Goal: Book appointment/travel/reservation

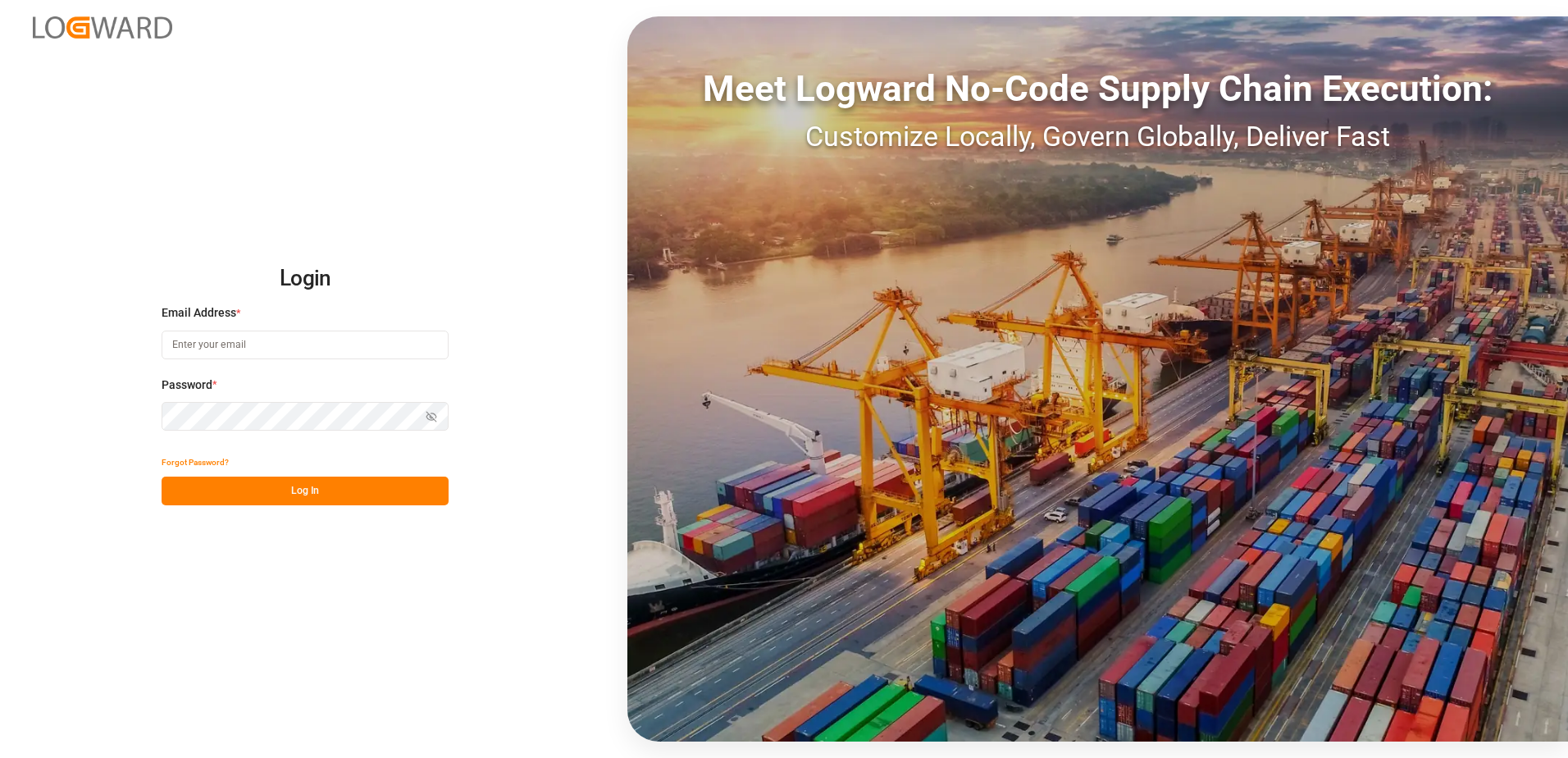
type input "[PERSON_NAME][EMAIL_ADDRESS][DOMAIN_NAME]"
click at [334, 497] on button "Log In" at bounding box center [305, 491] width 287 height 29
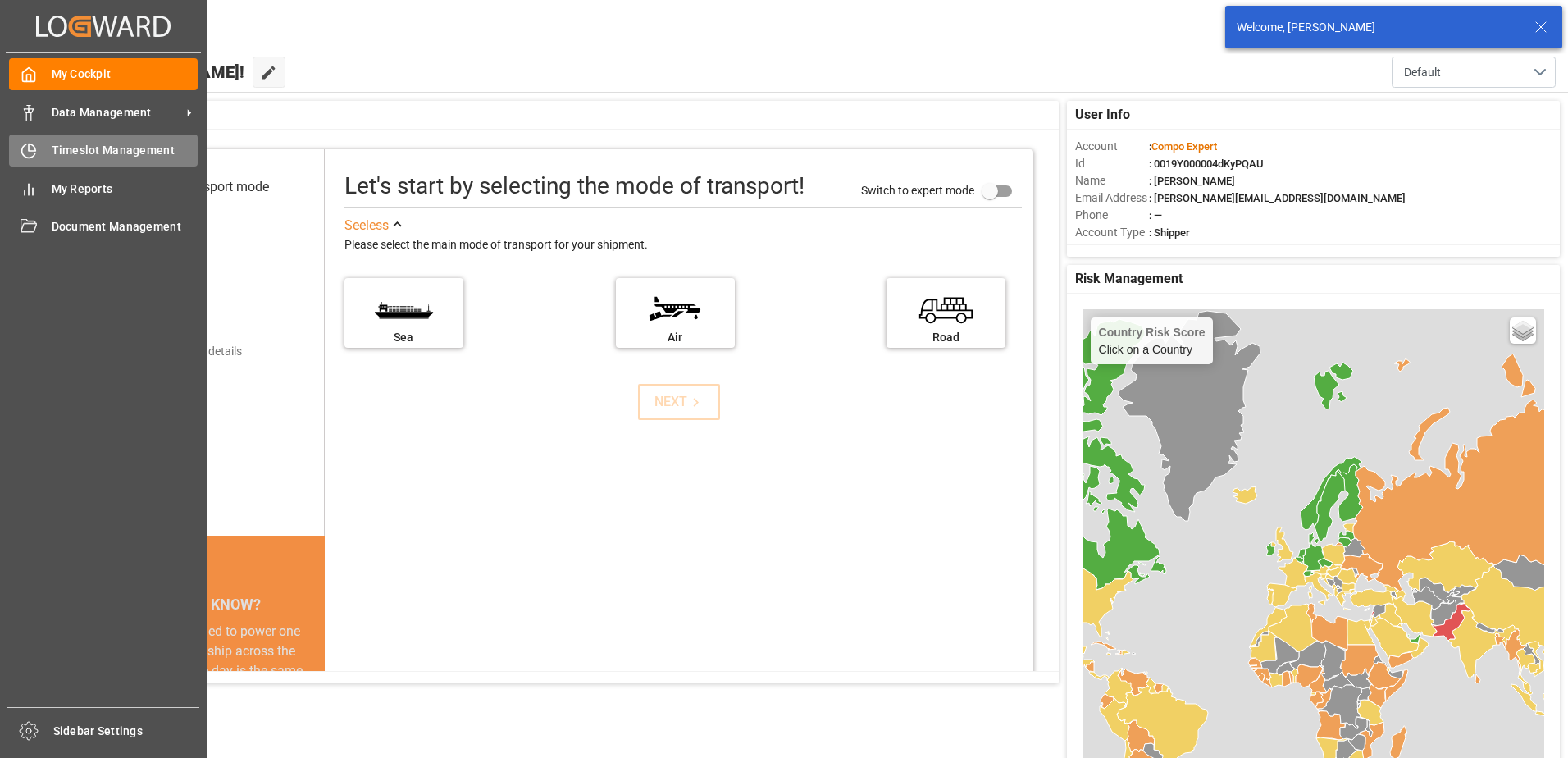
click at [30, 151] on icon at bounding box center [31, 147] width 6 height 6
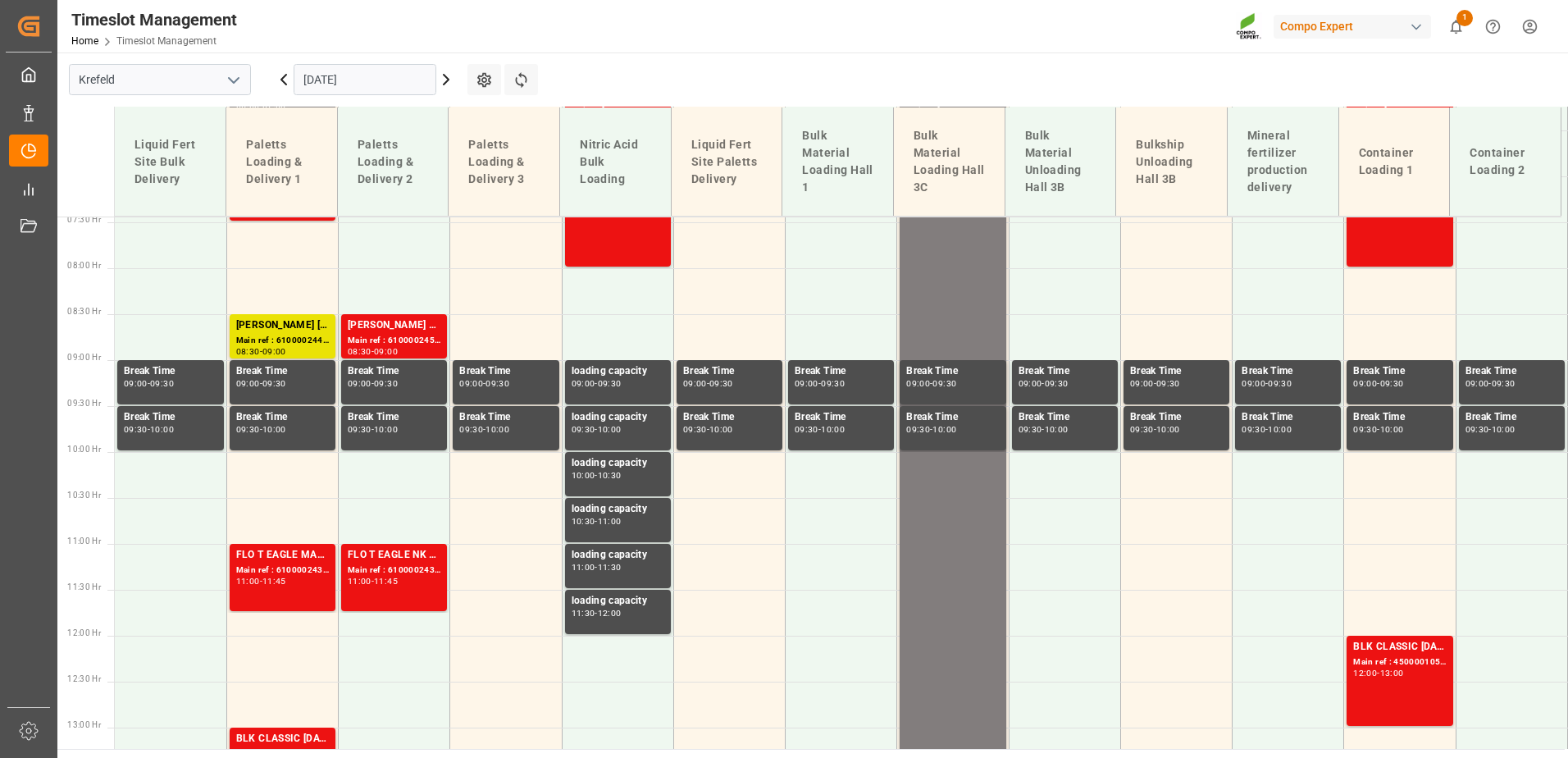
scroll to position [684, 0]
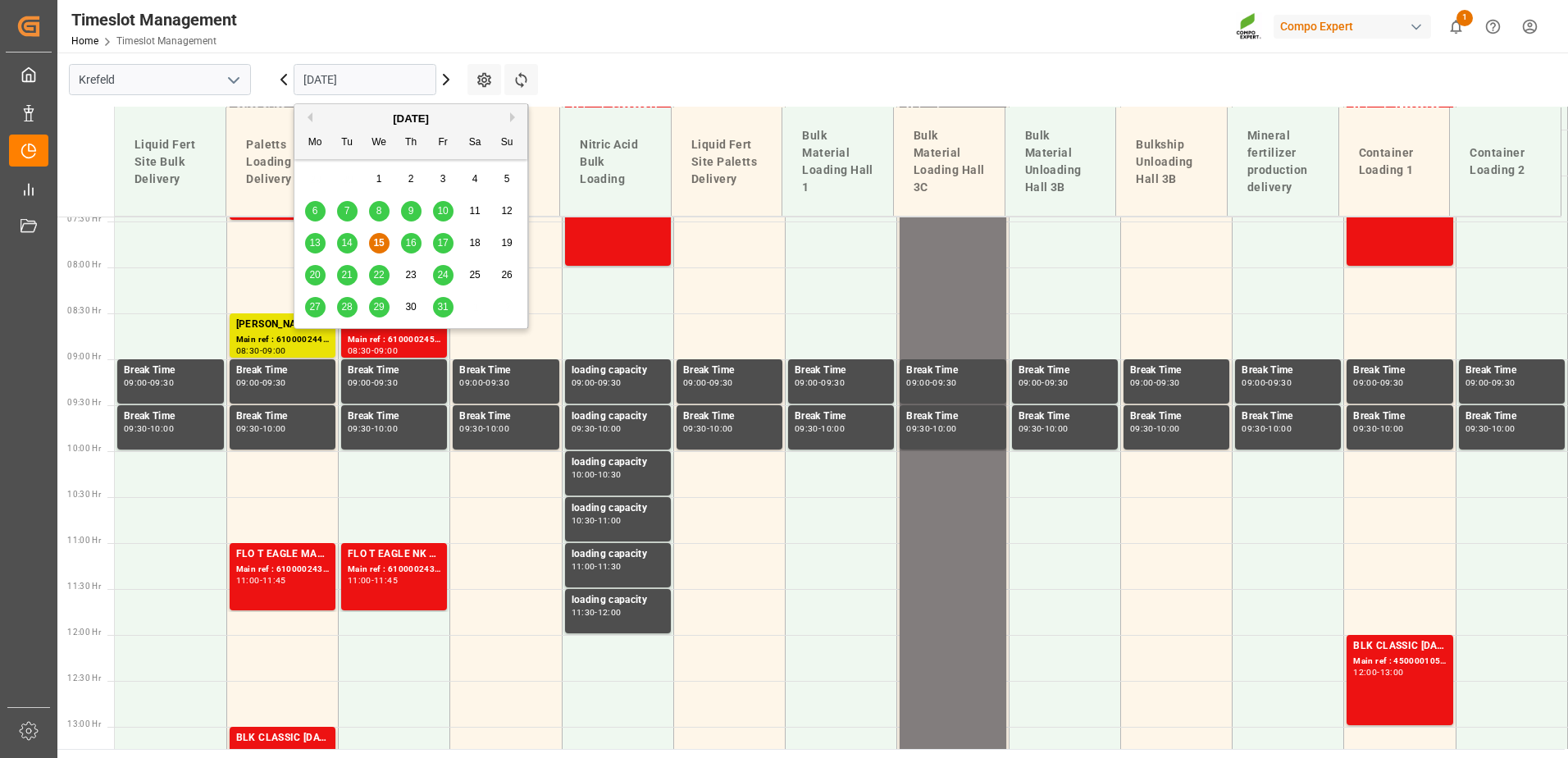
click at [401, 86] on input "[DATE]" at bounding box center [365, 80] width 143 height 31
click at [415, 251] on div "16" at bounding box center [411, 243] width 21 height 20
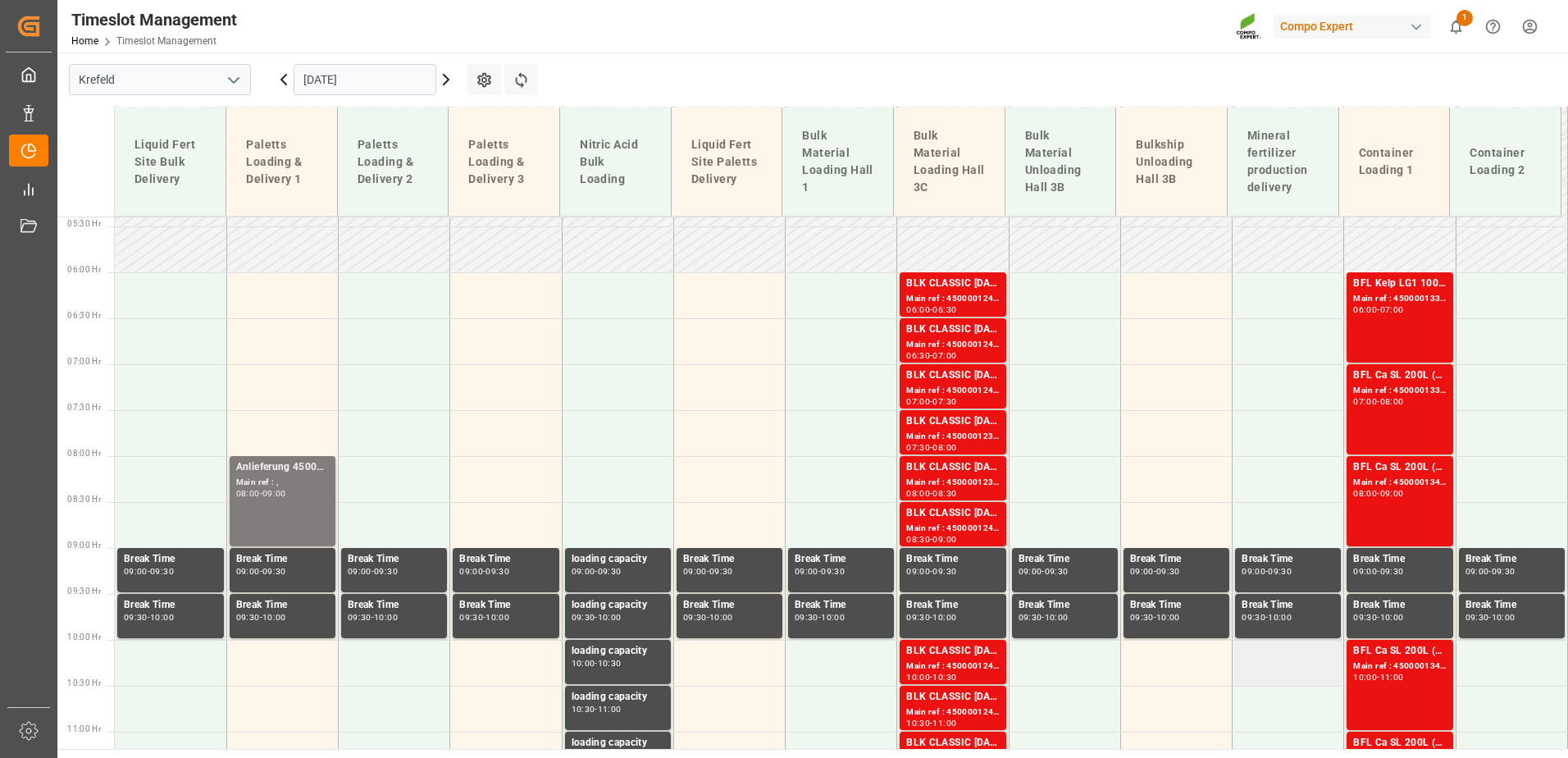
scroll to position [438, 0]
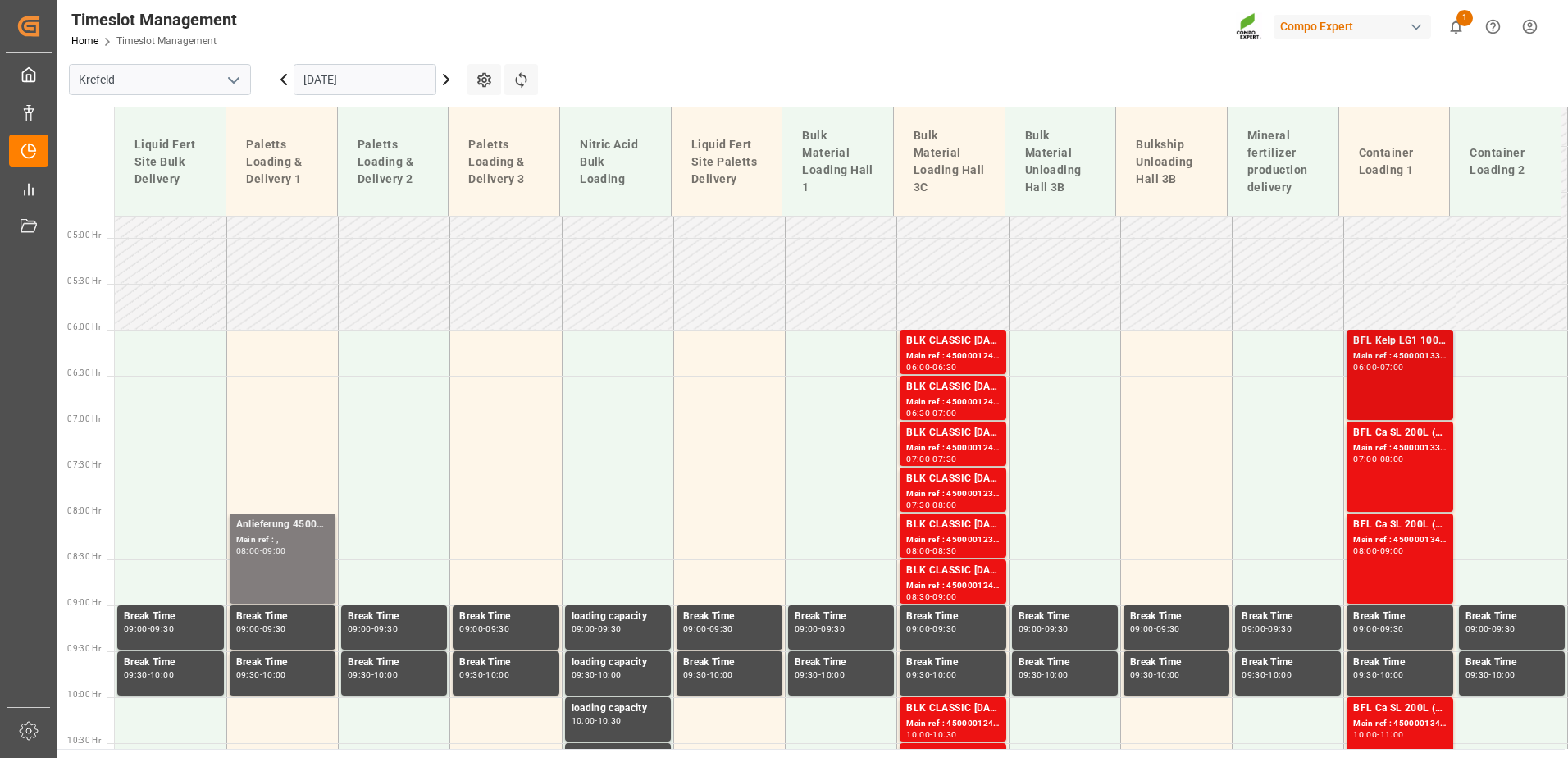
click at [1382, 375] on div "BFL Kelp LG1 1000L IBC (WW) Main ref : 4500001332, 2000001563 06:00 - 07:00" at bounding box center [1400, 375] width 93 height 84
click at [1394, 423] on div "BFL Ca SL 200L (x4) CL,ES,LAT MTO Main ref : 4500001333, 2000001563 07:00 - 08:…" at bounding box center [1399, 466] width 105 height 90
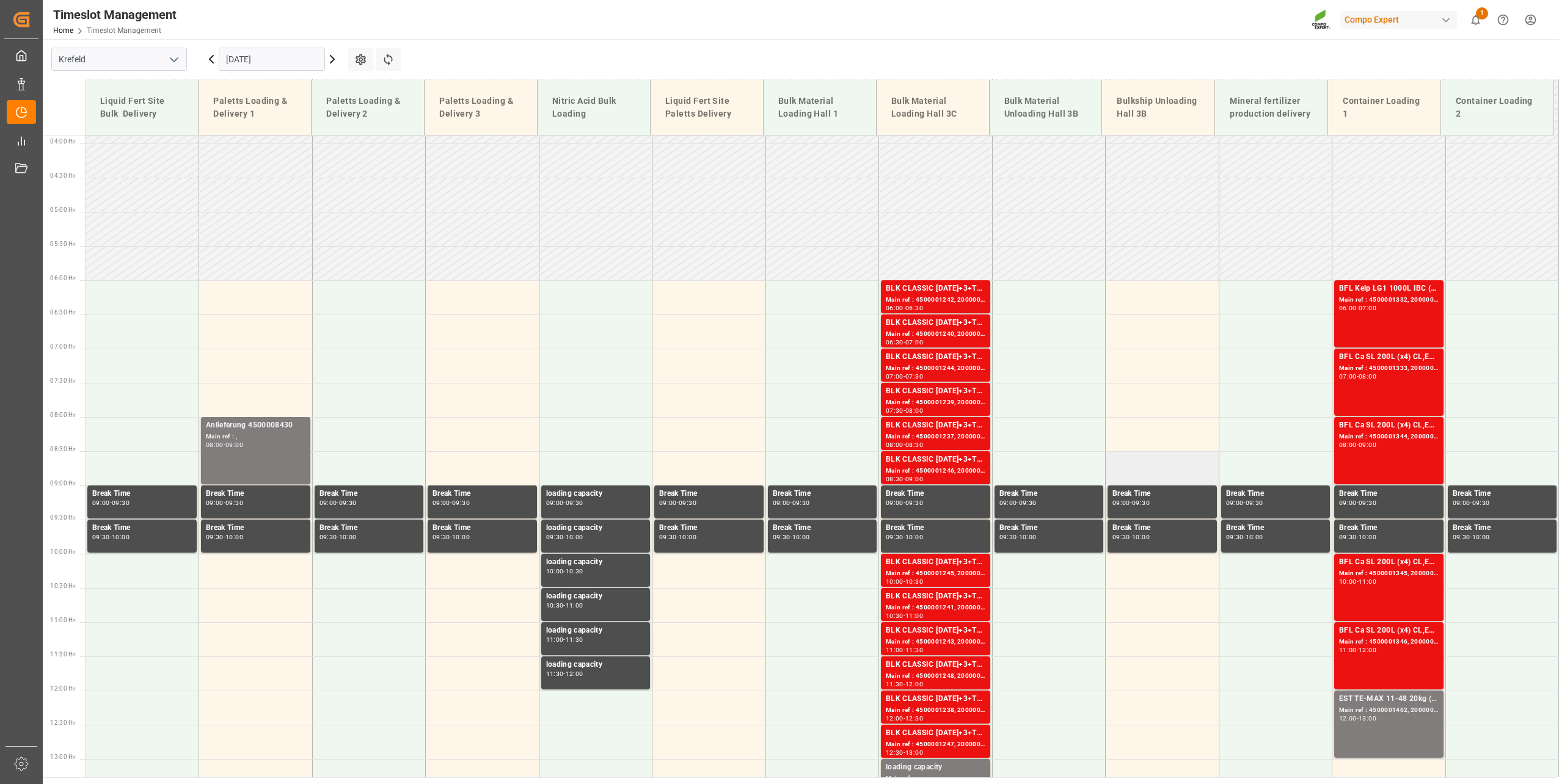
scroll to position [265, 0]
click at [1167, 386] on div "BFL Ca SL 200L (x4) CL,ES,LAT MTO Main ref : 4500001333, 2000001563 07:00 - 08:…" at bounding box center [1389, 383] width 100 height 63
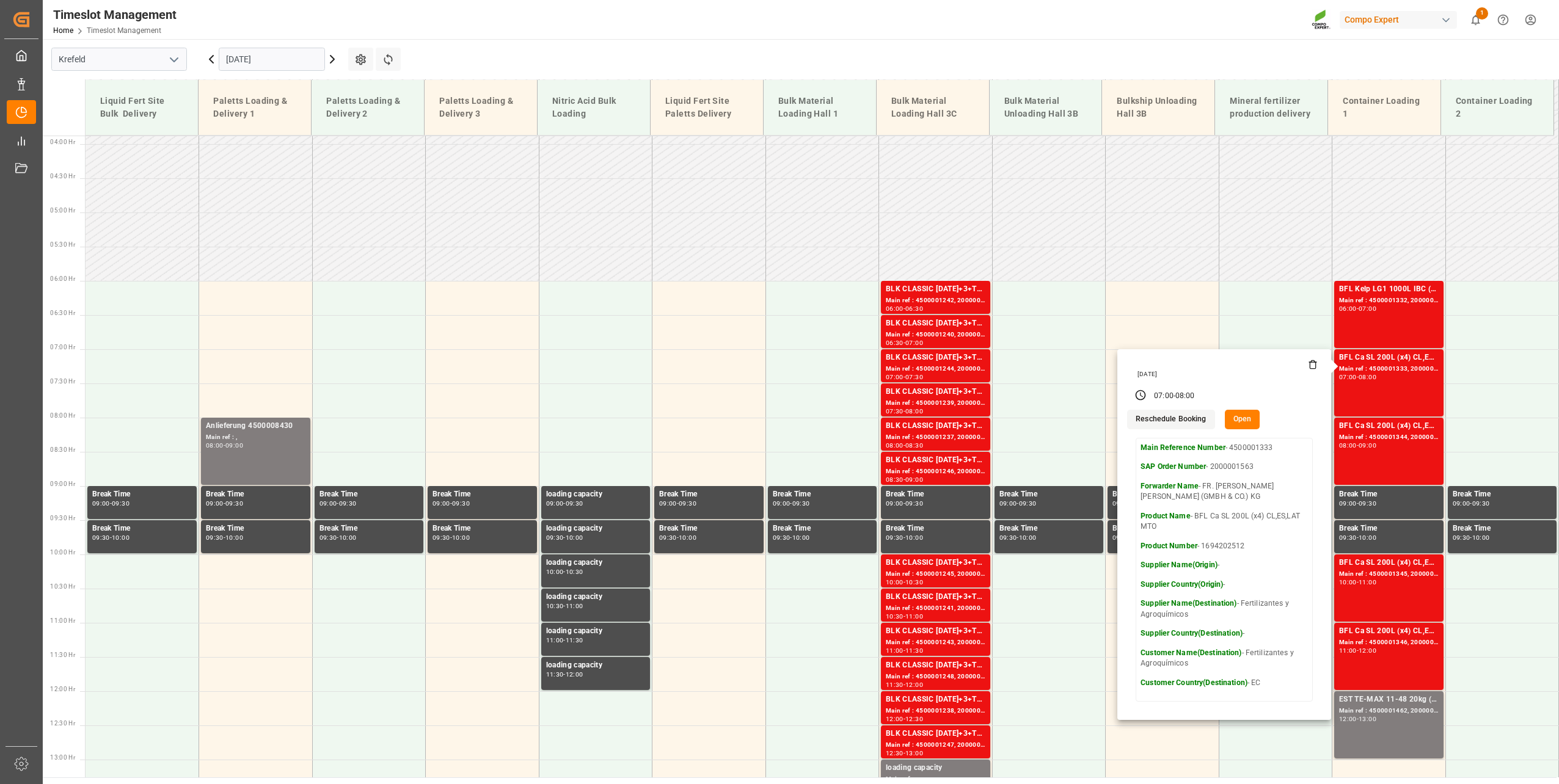
click at [471, 63] on main "Krefeld [DATE] Settings Refresh Time Slots Liquid Fert Site Bulk Delivery Palet…" at bounding box center [799, 408] width 1514 height 738
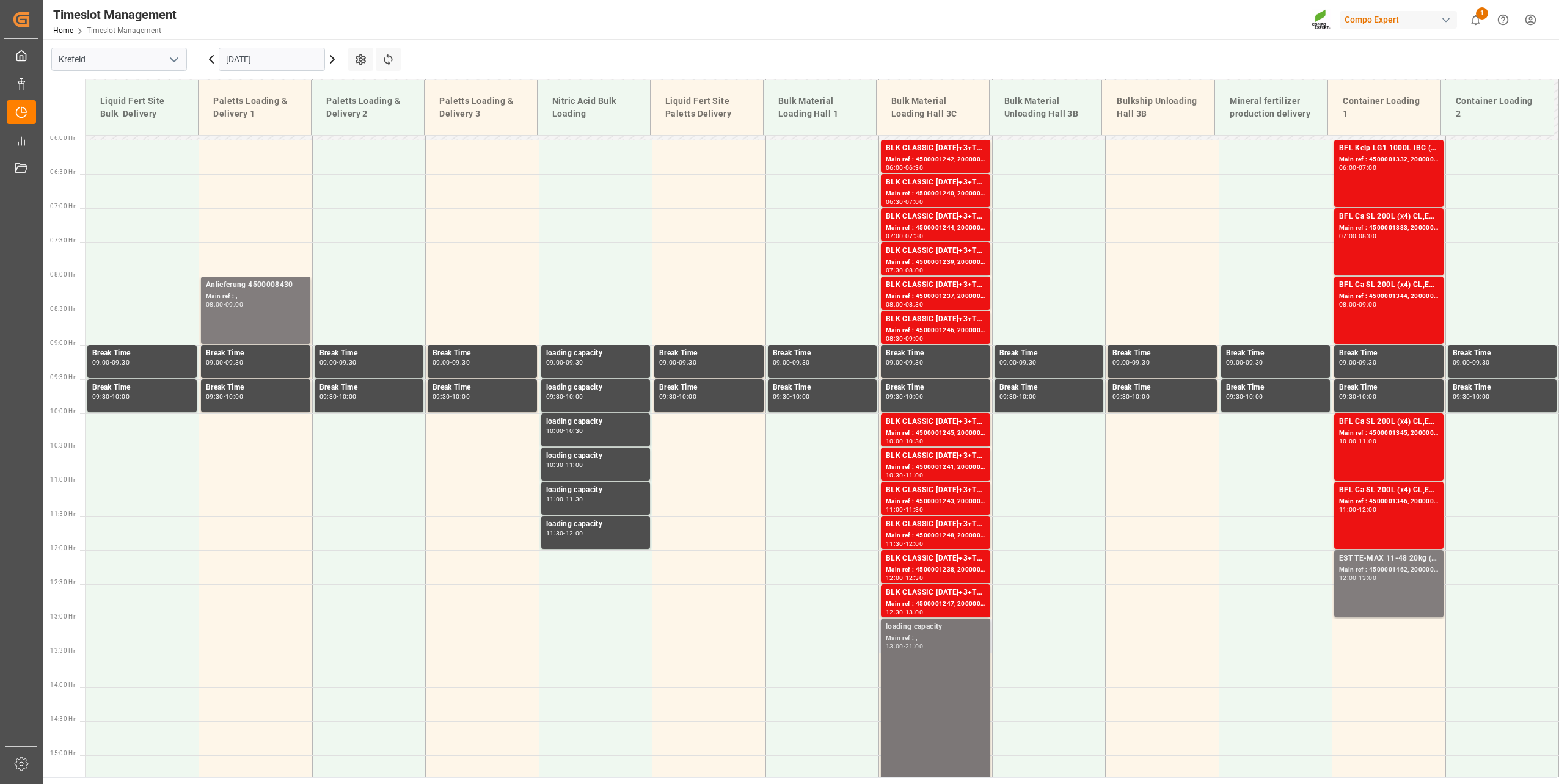
scroll to position [387, 0]
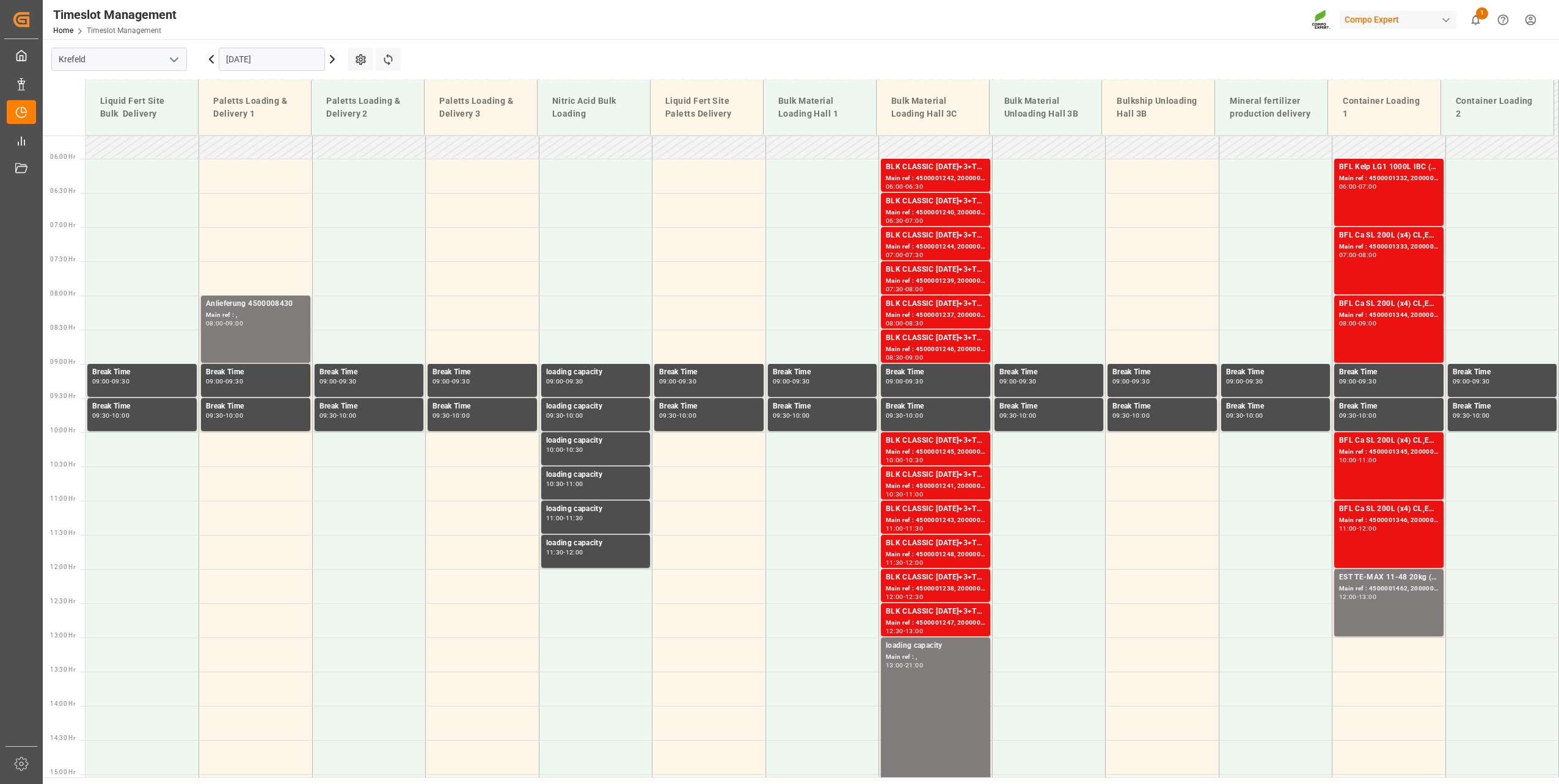
click at [258, 59] on input "[DATE]" at bounding box center [272, 59] width 107 height 23
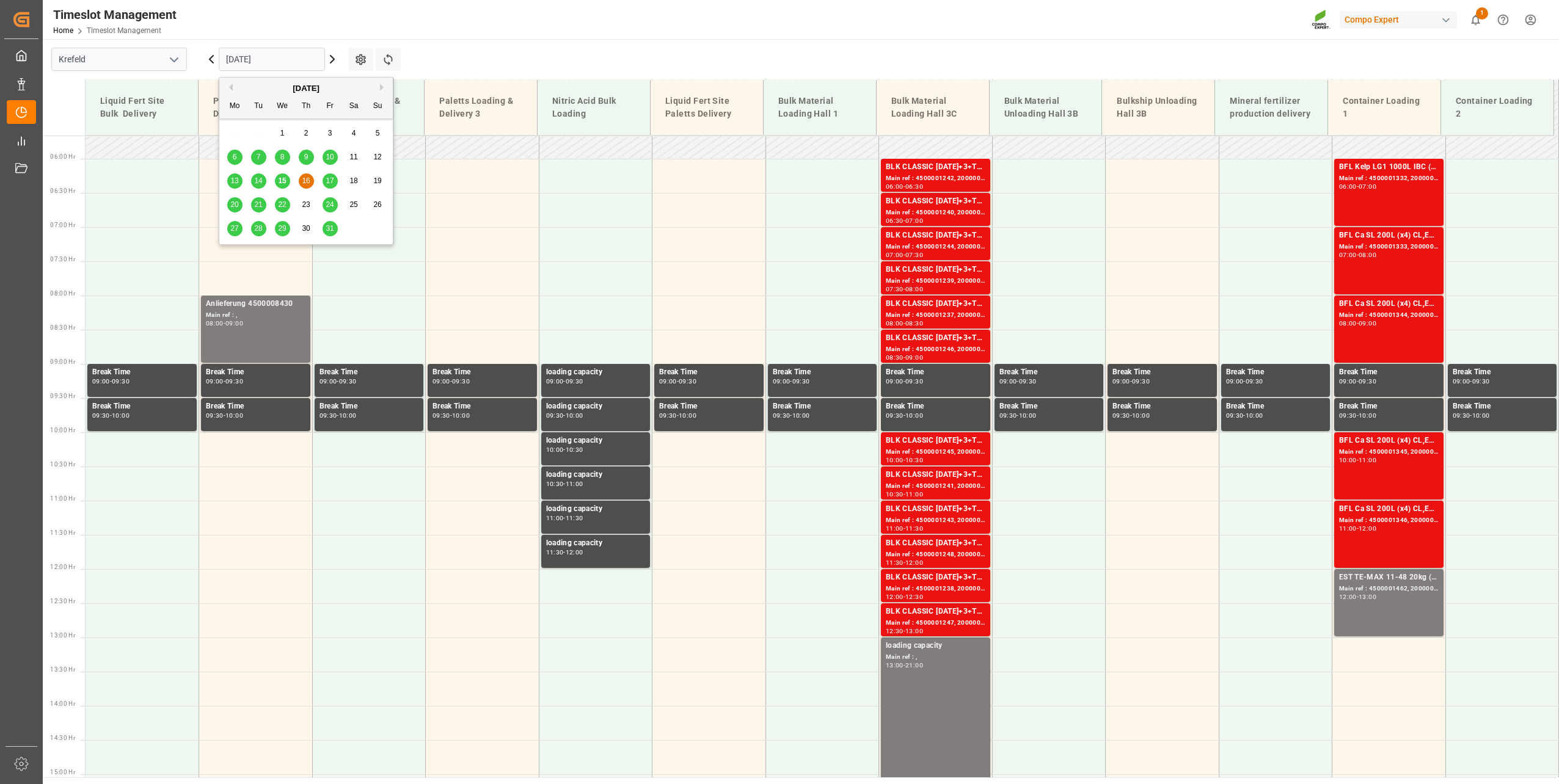
click at [557, 42] on main "Krefeld [DATE] Settings Refresh Time Slots Liquid Fert Site Bulk Delivery Palet…" at bounding box center [799, 408] width 1514 height 738
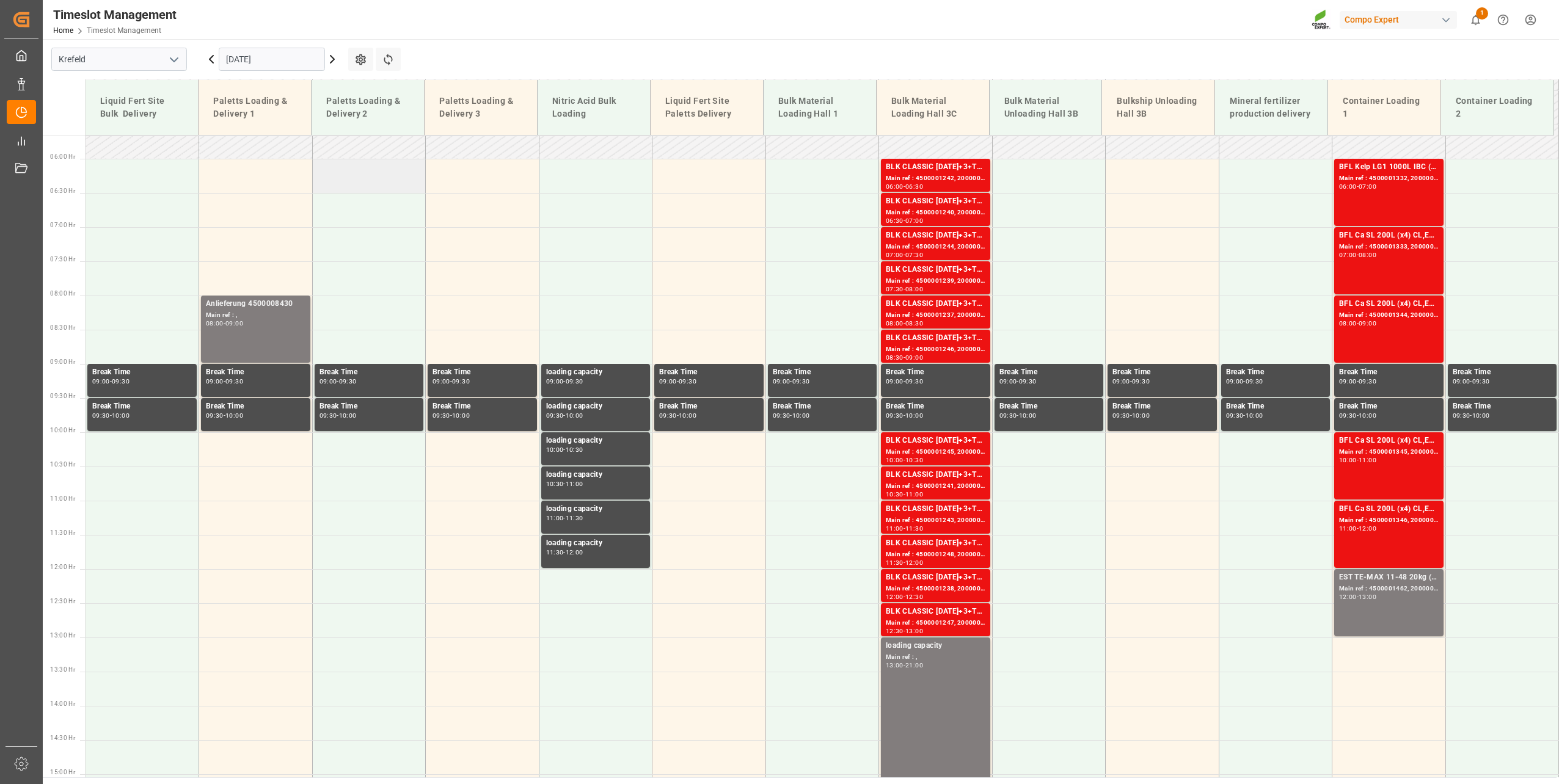
click at [340, 171] on td at bounding box center [369, 175] width 114 height 34
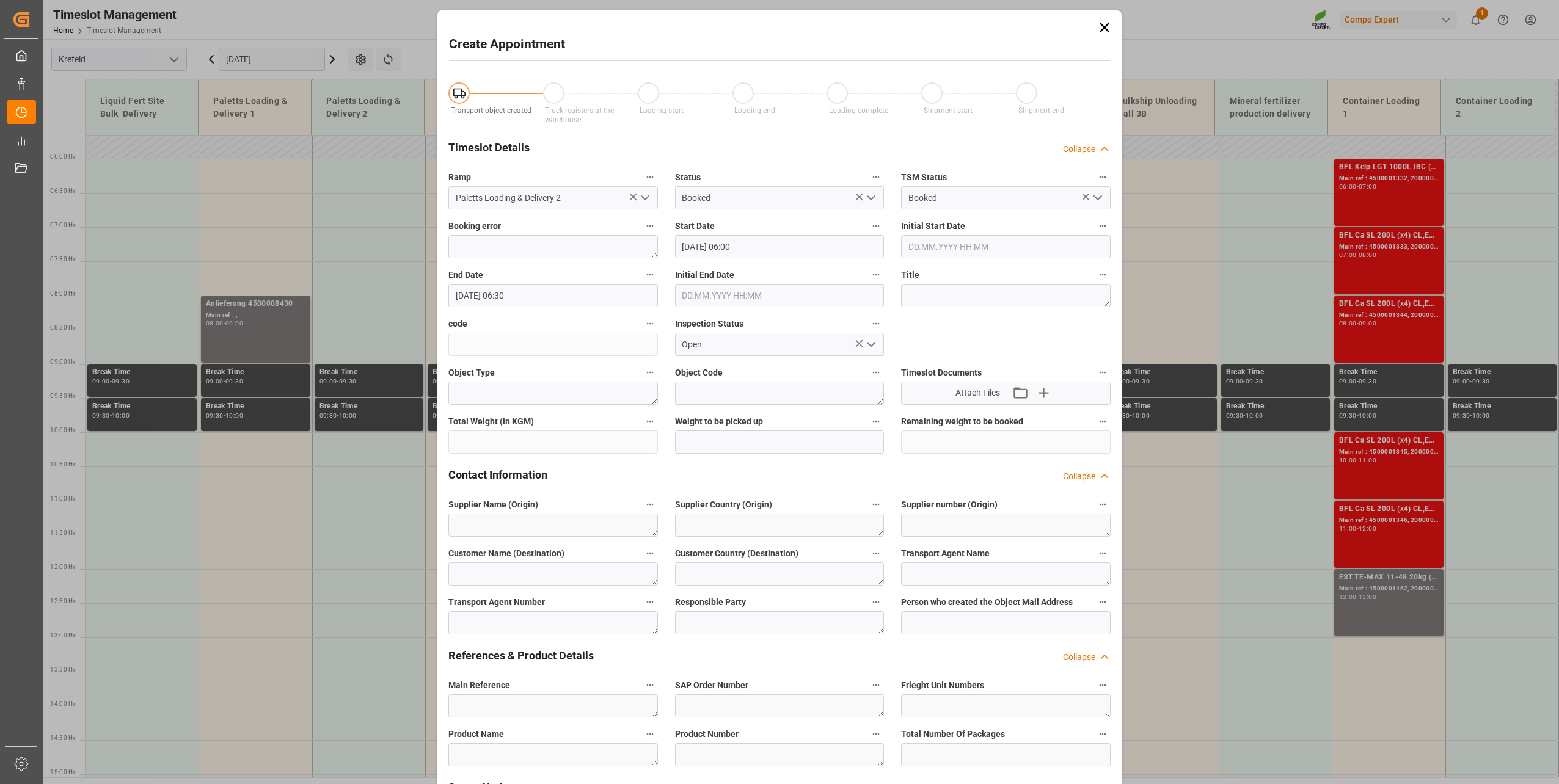
type input "[DATE] 06:00"
type input "[DATE] 06:30"
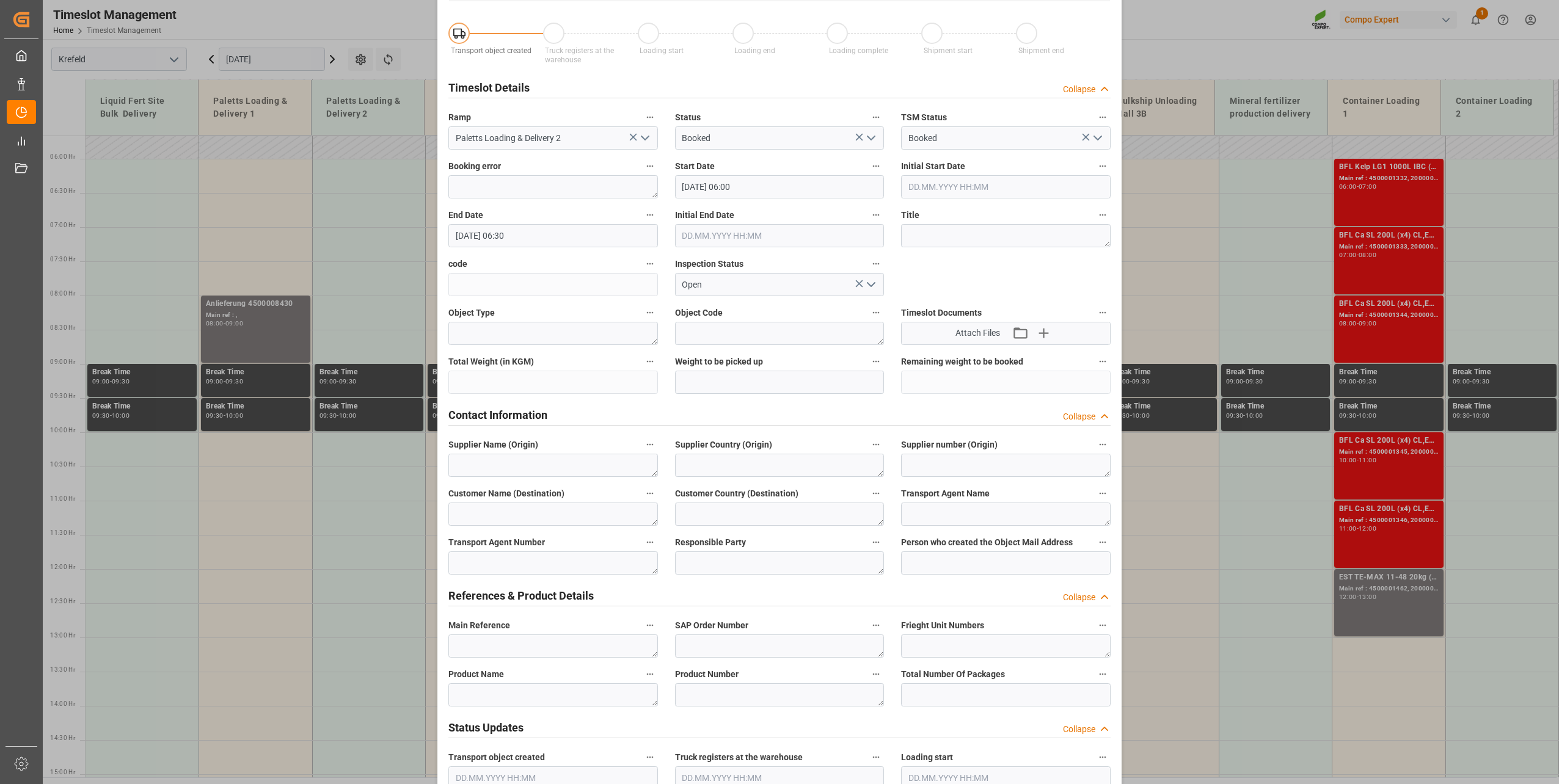
scroll to position [0, 0]
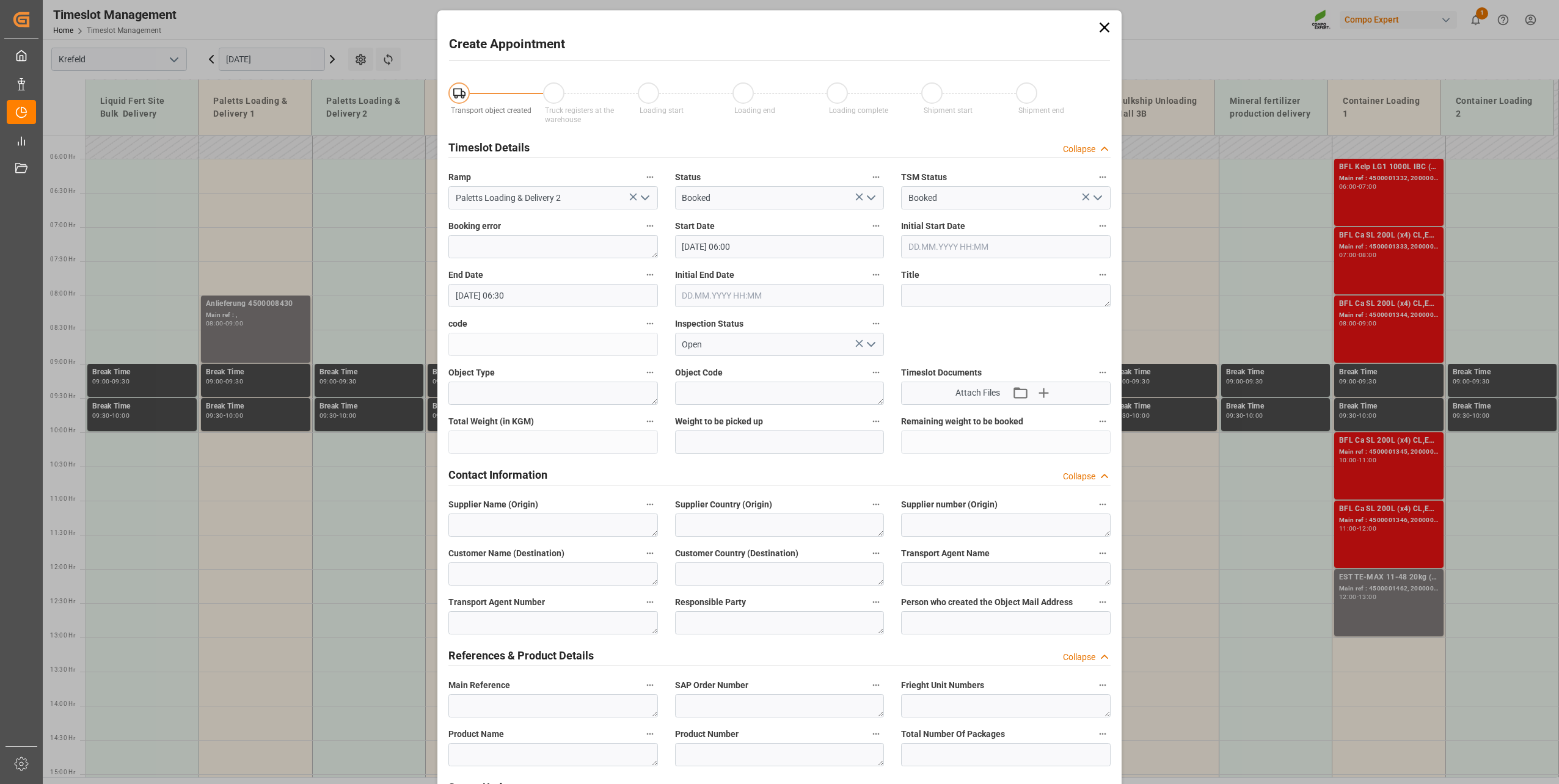
click at [471, 293] on input "[DATE] 06:30" at bounding box center [553, 295] width 210 height 23
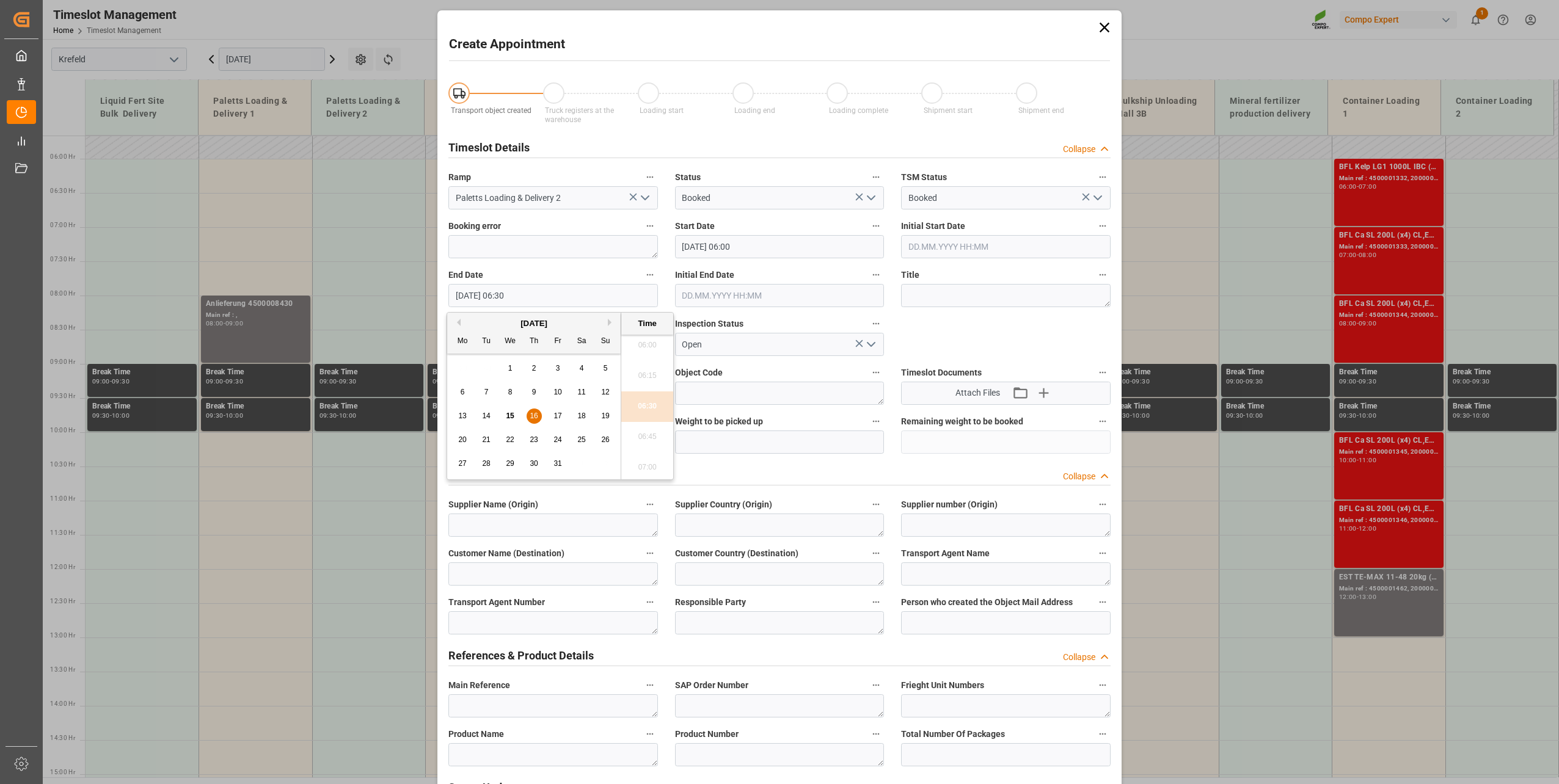
click at [535, 414] on span "16" at bounding box center [533, 415] width 8 height 9
click at [1097, 29] on icon at bounding box center [1105, 27] width 17 height 17
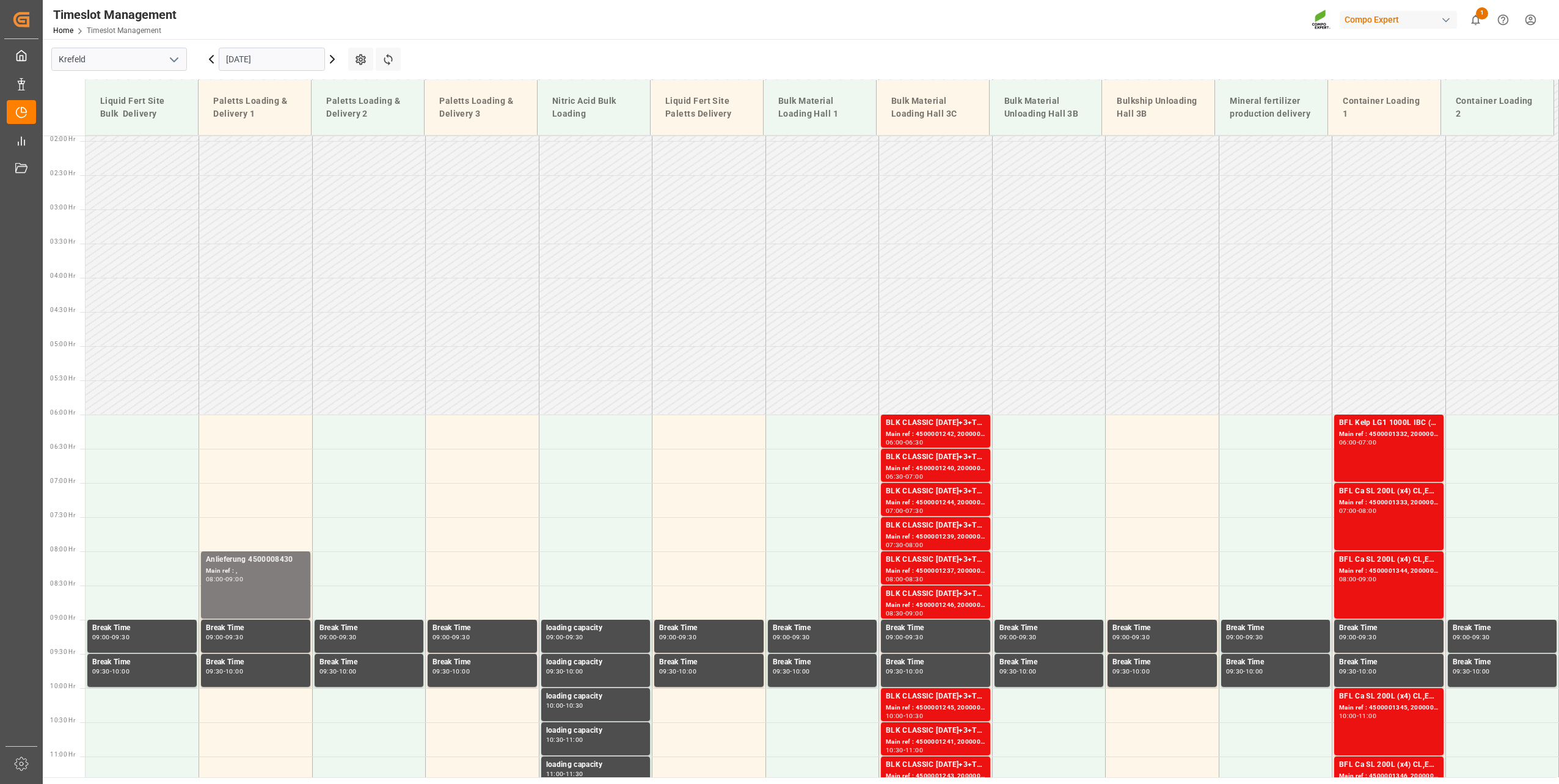
scroll to position [0, 0]
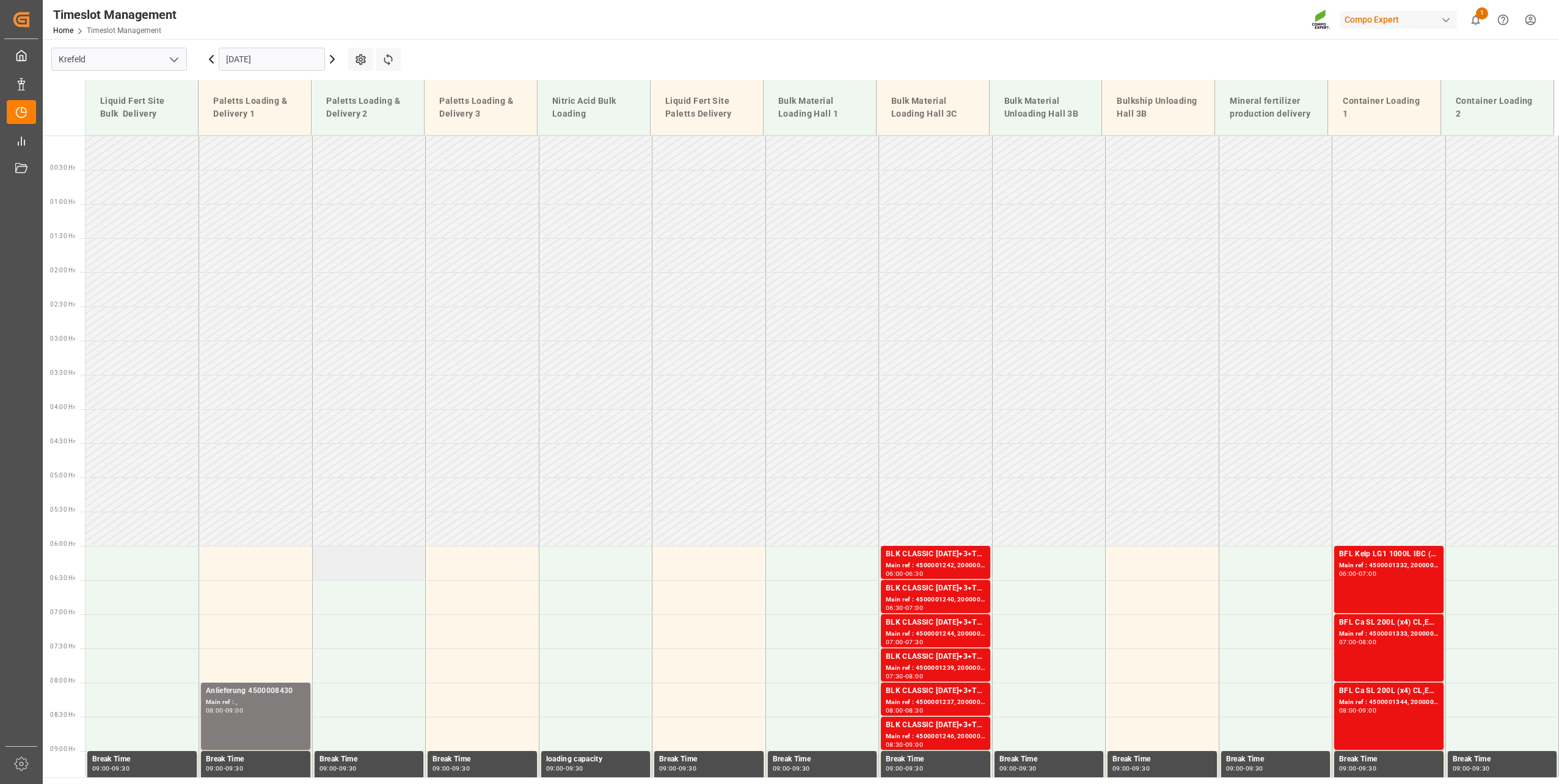
click at [370, 564] on td at bounding box center [369, 562] width 114 height 34
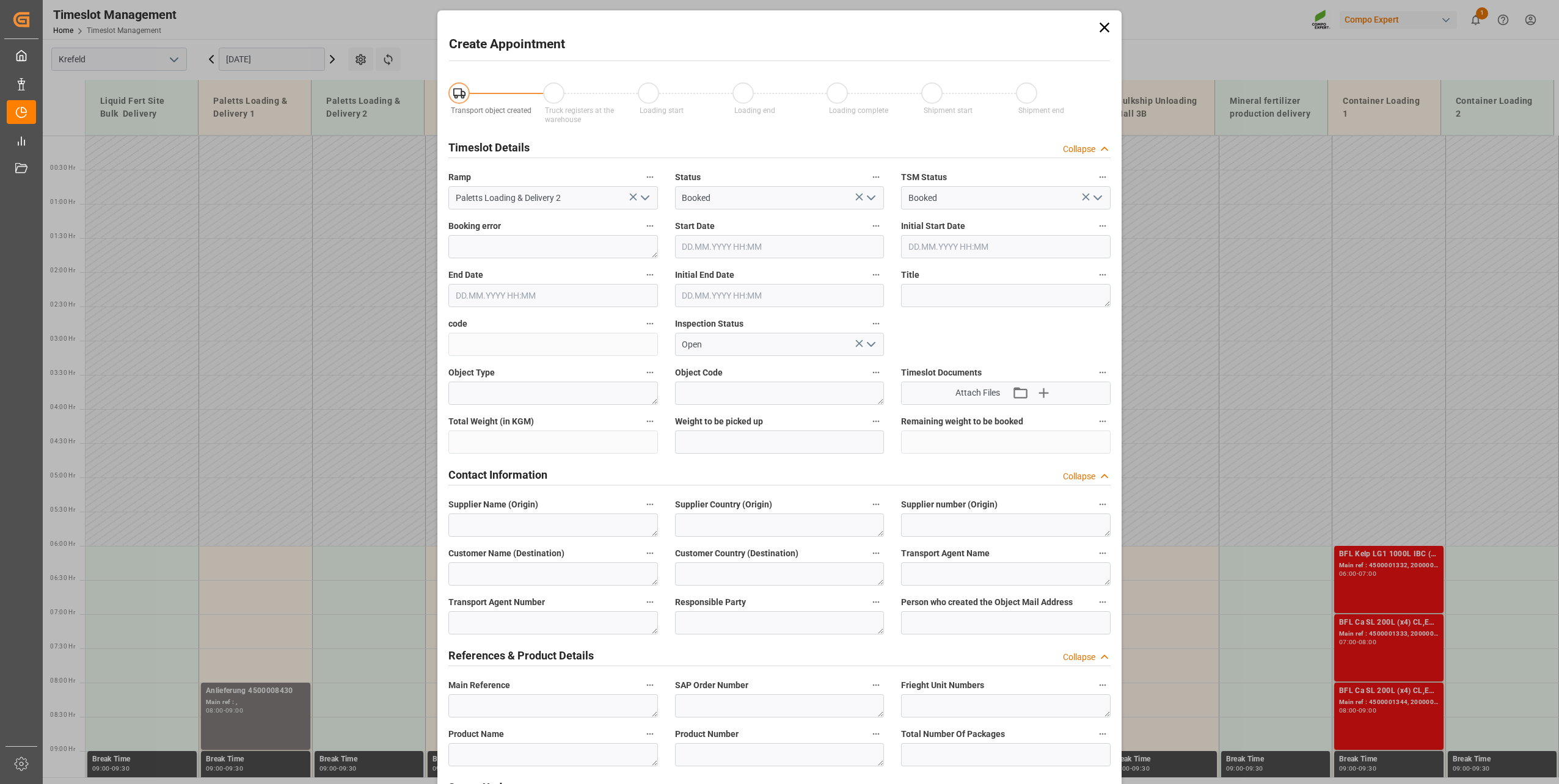
type input "[DATE] 06:00"
click at [543, 301] on input "[DATE] 06:30" at bounding box center [553, 295] width 210 height 23
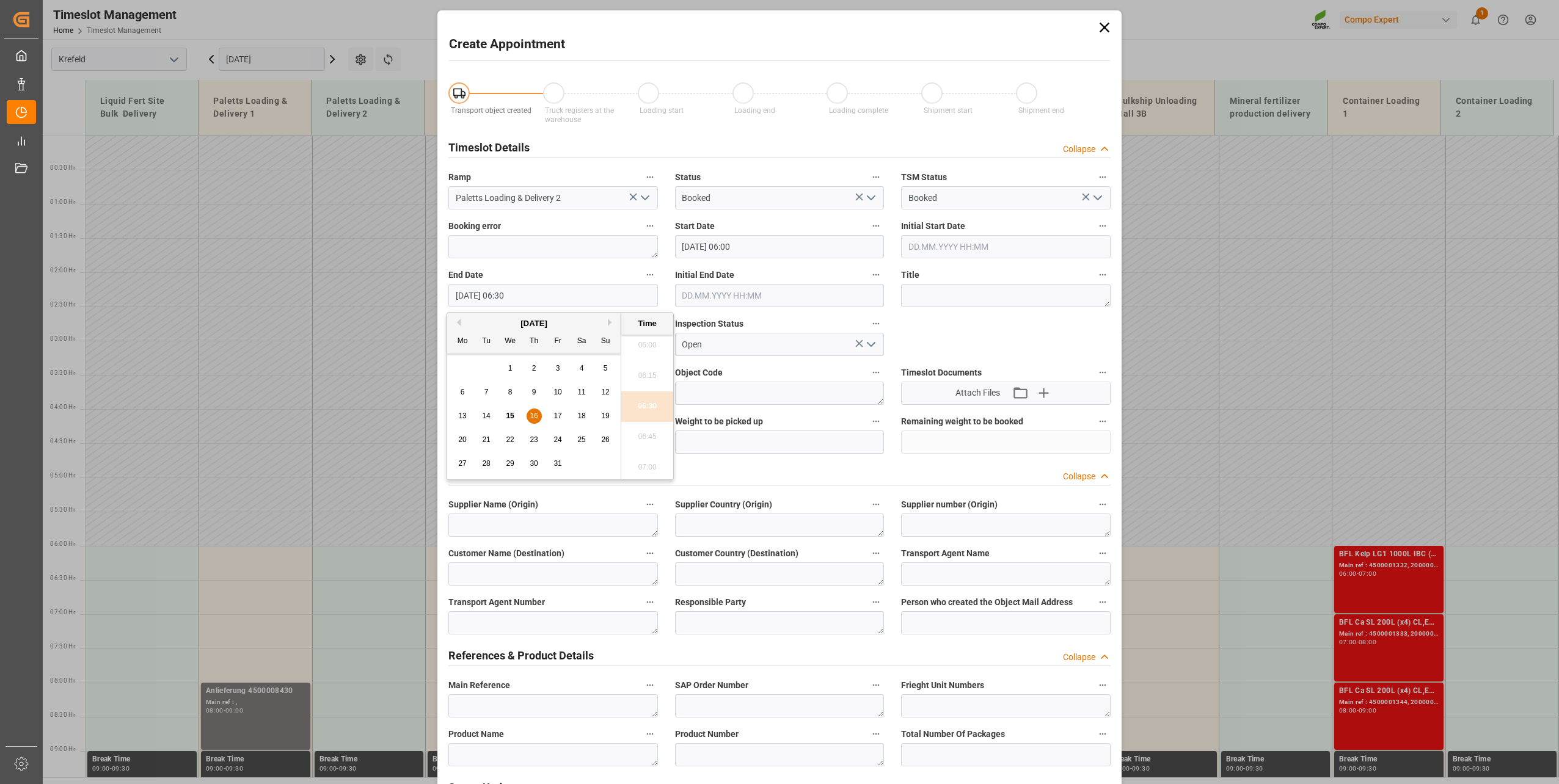
click at [533, 418] on span "16" at bounding box center [533, 415] width 8 height 9
click at [646, 370] on li "21:00" at bounding box center [647, 373] width 52 height 31
type input "[DATE] 21:00"
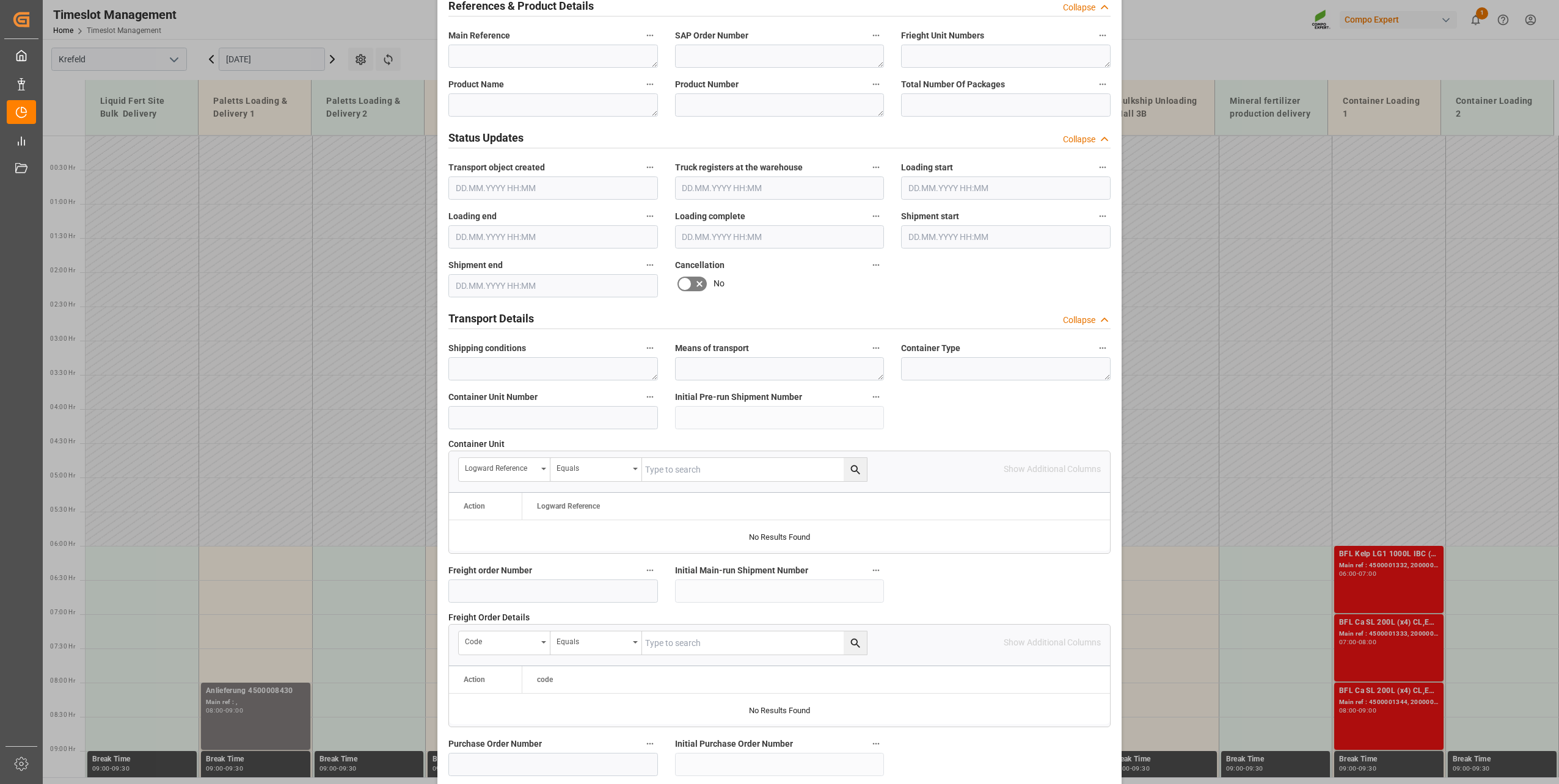
scroll to position [910, 0]
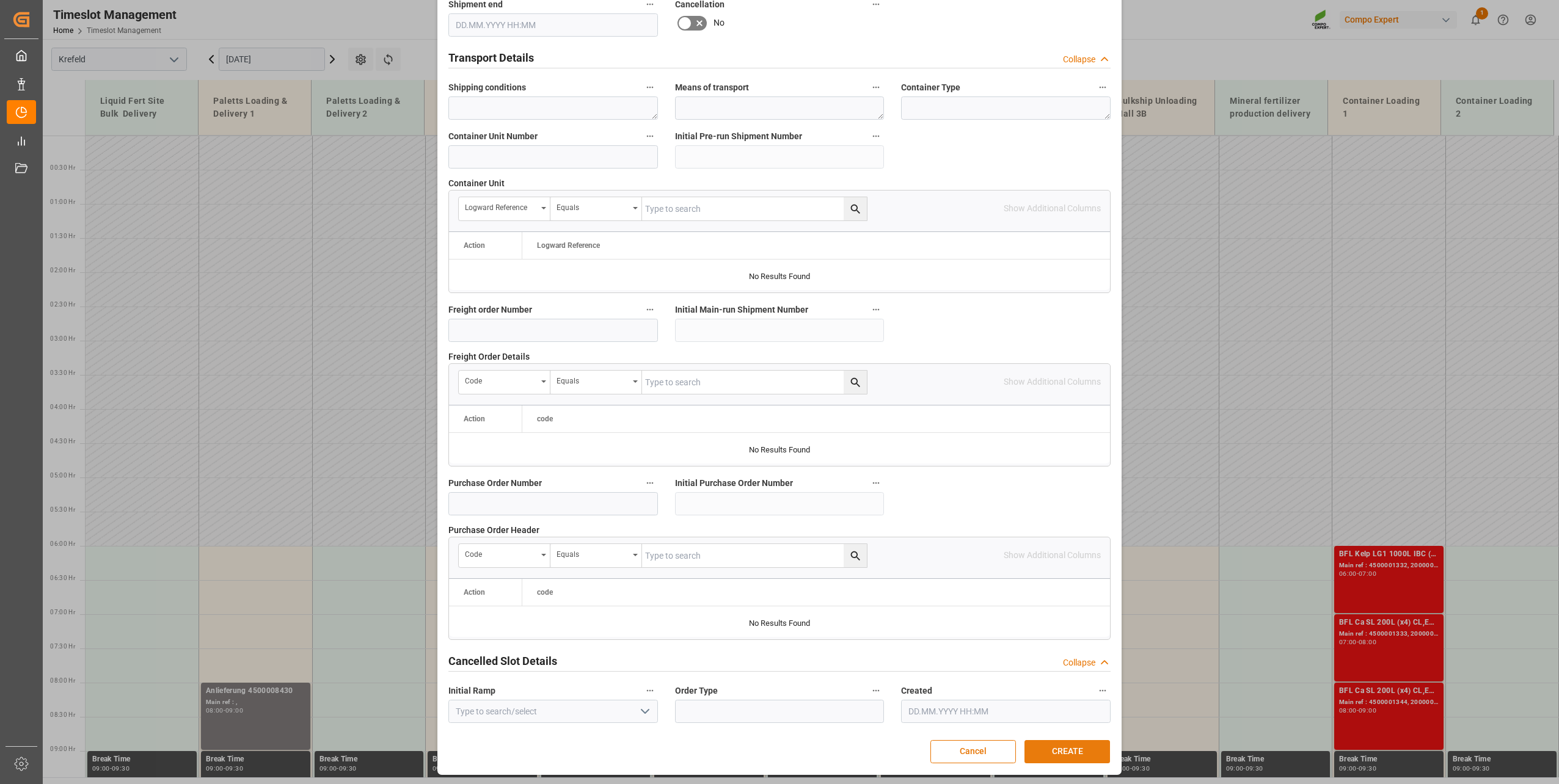
click at [1065, 564] on button "CREATE" at bounding box center [1067, 751] width 85 height 23
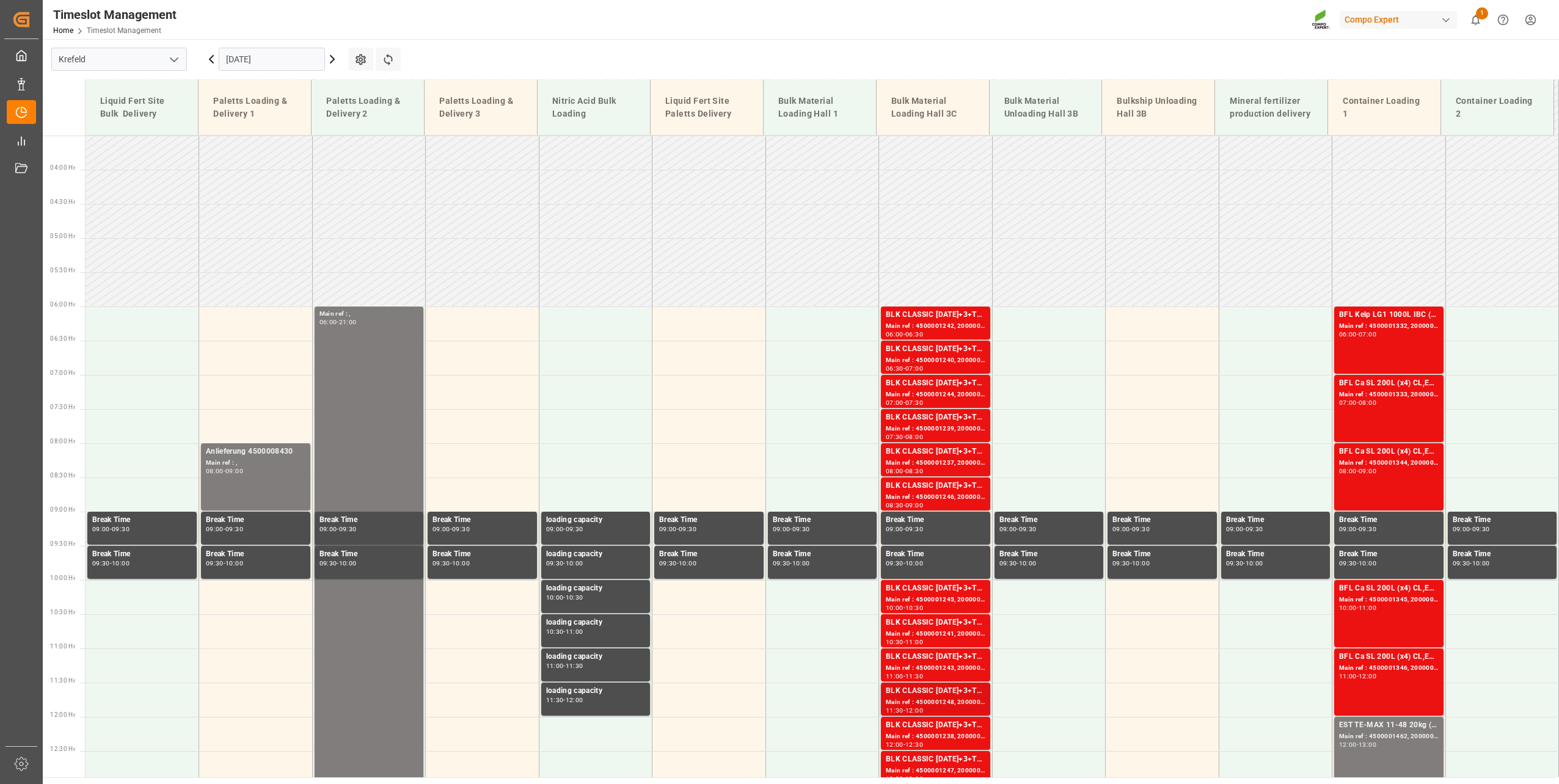
scroll to position [300, 0]
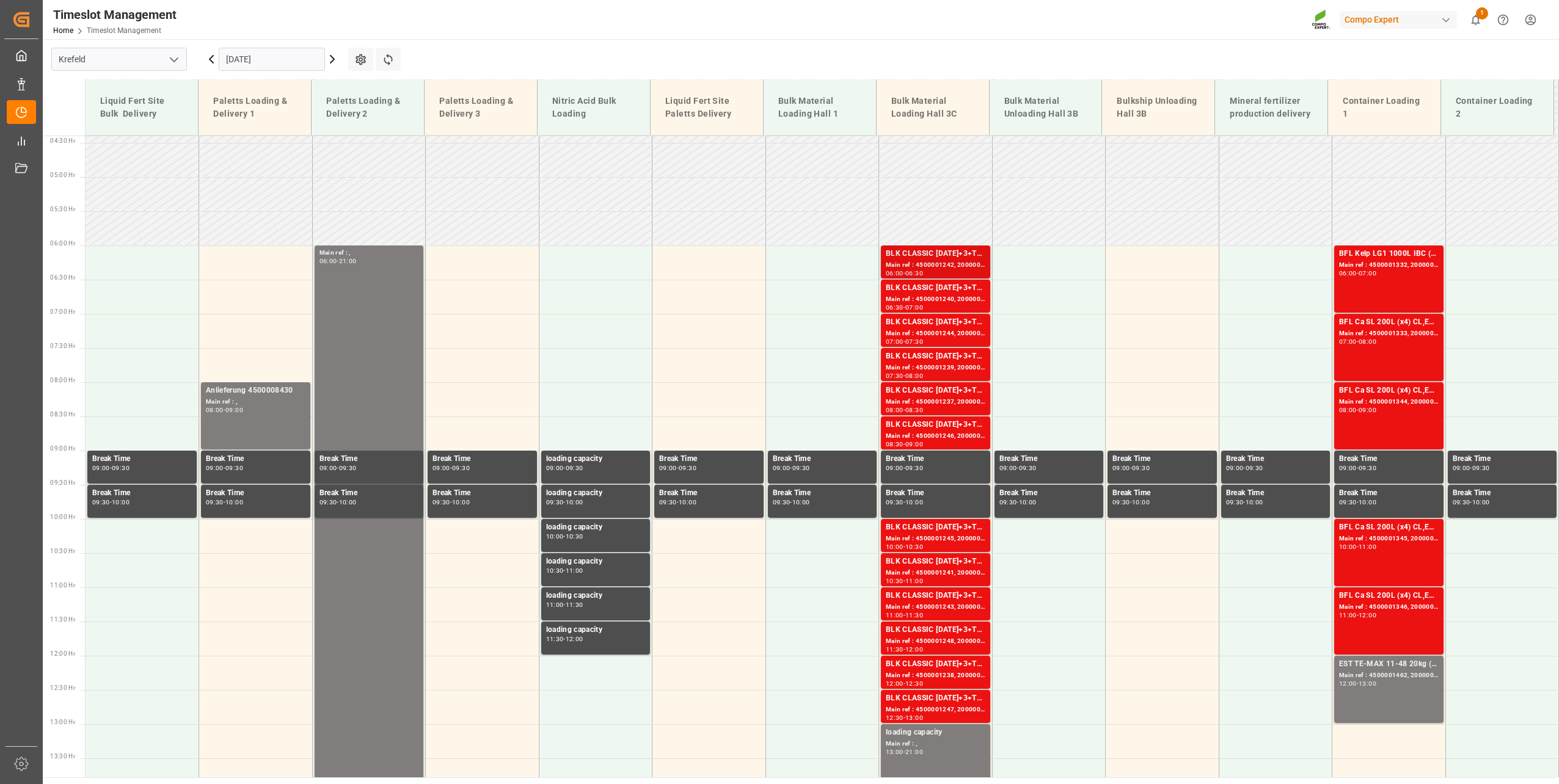
click at [945, 256] on div "BLK CLASSIC [DATE]+3+TE BULK" at bounding box center [936, 254] width 100 height 12
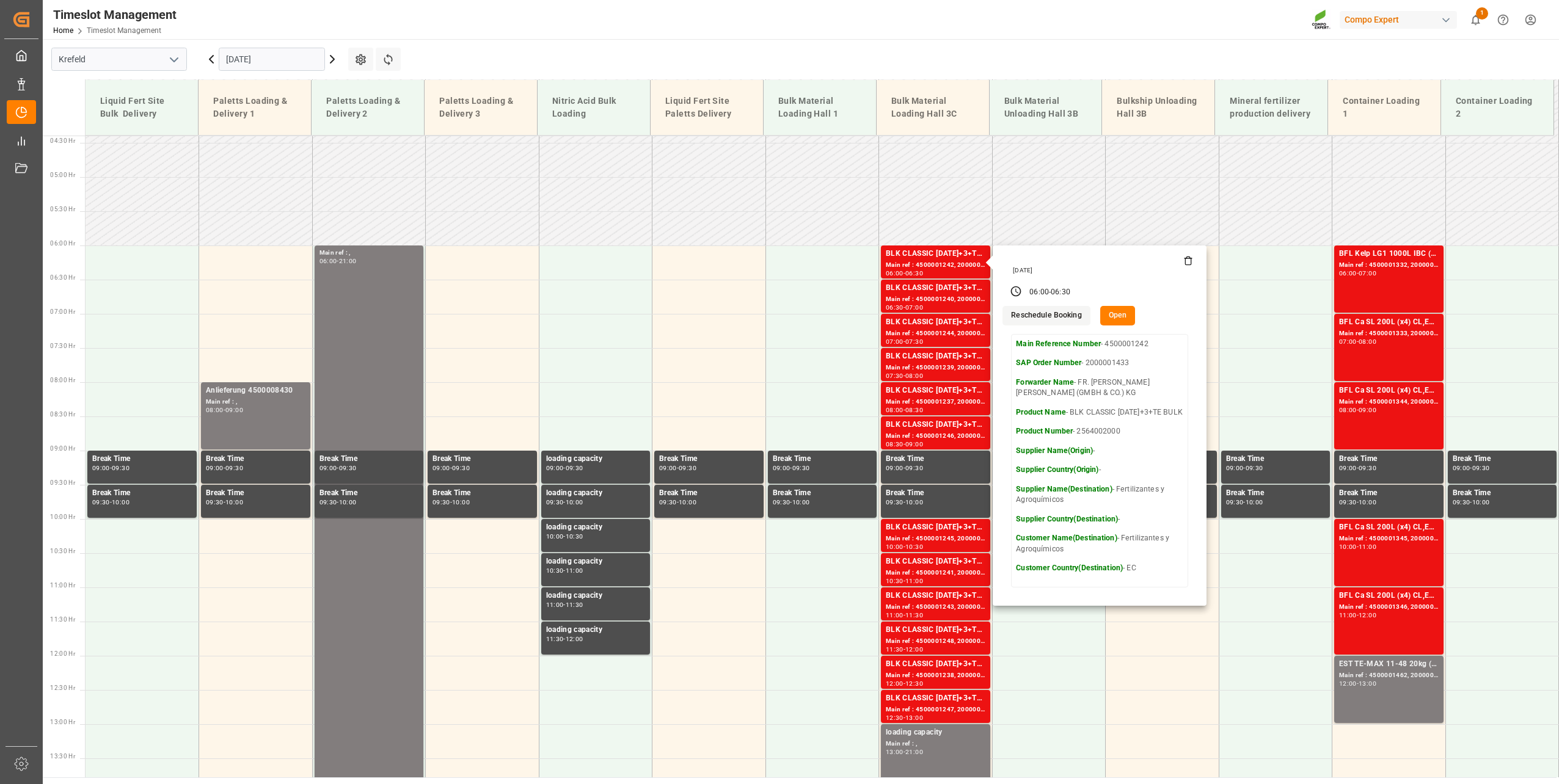
drag, startPoint x: 213, startPoint y: 63, endPoint x: 5, endPoint y: 142, distance: 222.5
click at [213, 63] on icon at bounding box center [211, 59] width 15 height 15
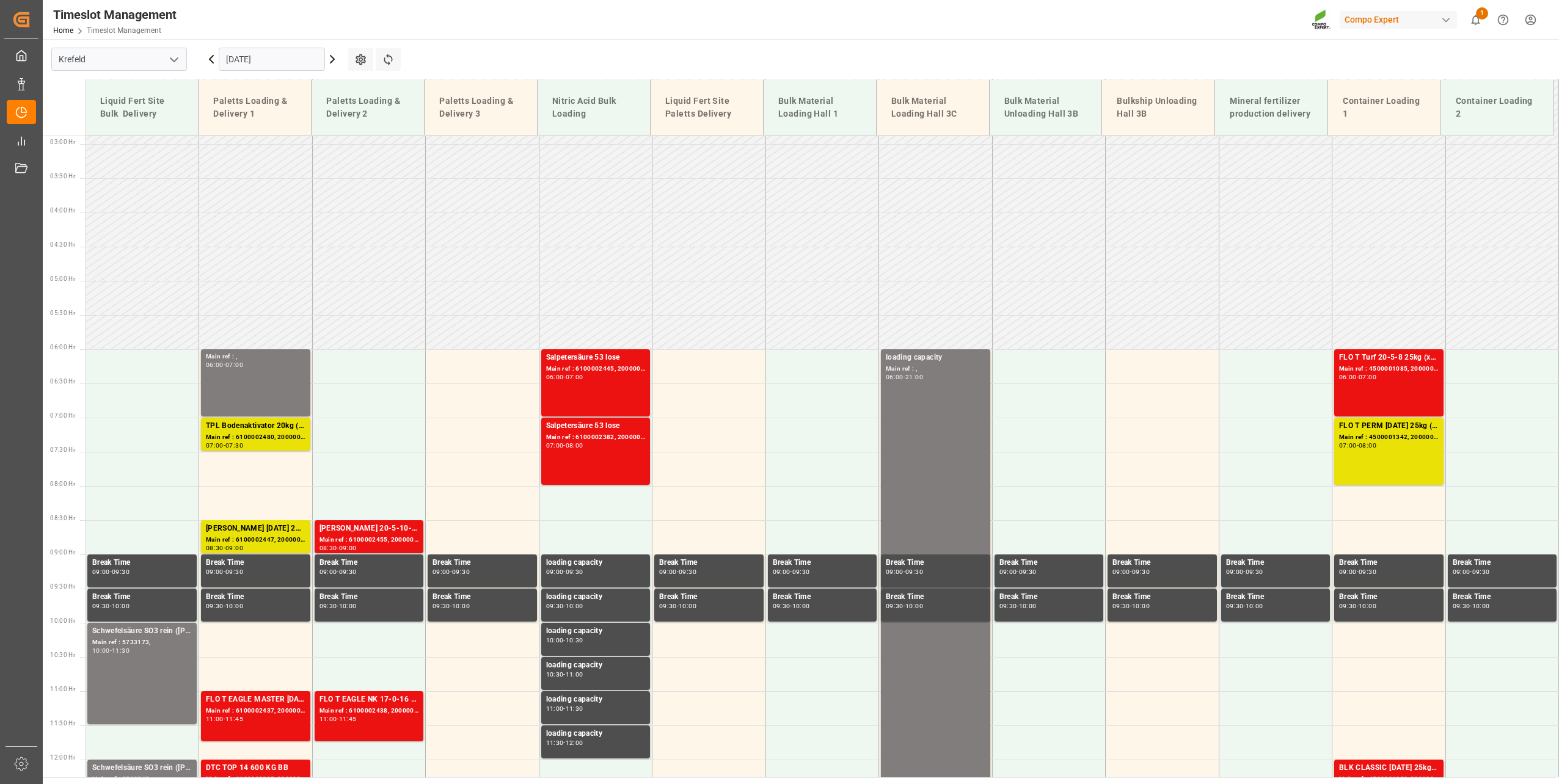
scroll to position [186, 0]
